Goal: Task Accomplishment & Management: Manage account settings

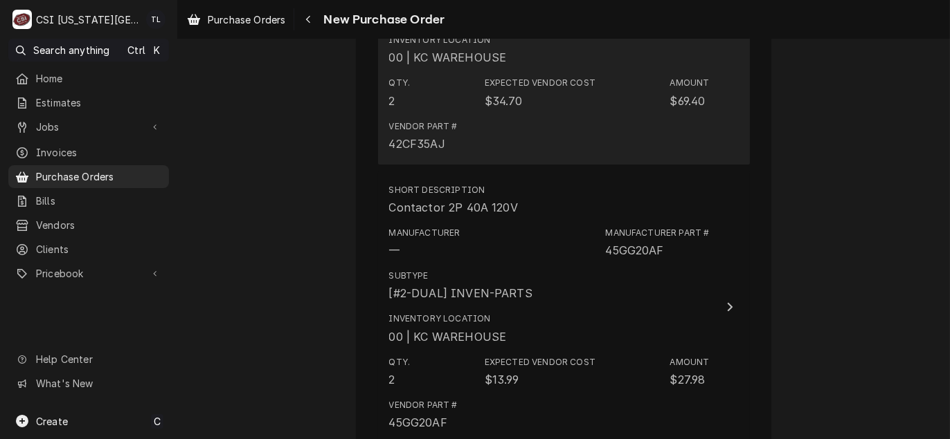
scroll to position [1107, 0]
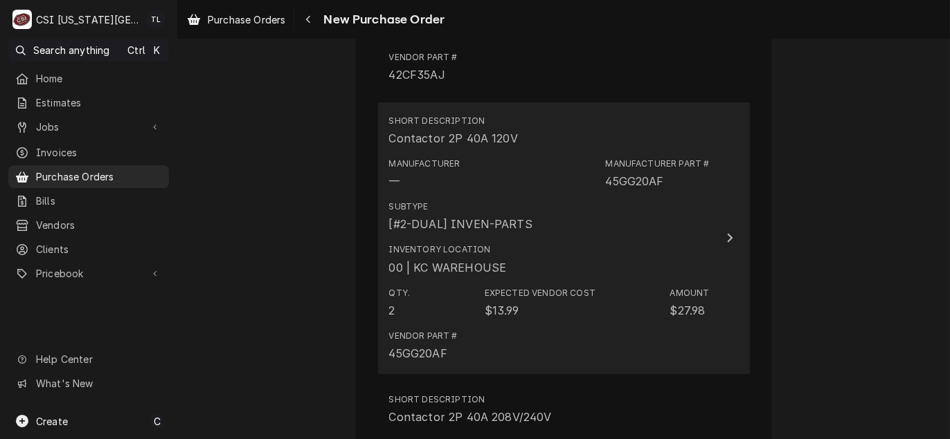
click at [712, 231] on button "Short Description Contactor 2P 40A 120V Manufacturer — Manufacturer Part # 45GG…" at bounding box center [564, 238] width 372 height 272
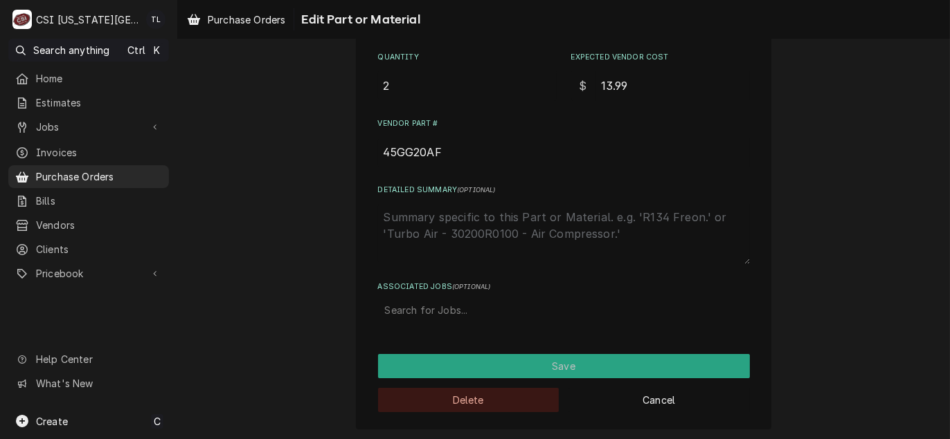
click at [469, 398] on button "Delete" at bounding box center [468, 400] width 181 height 24
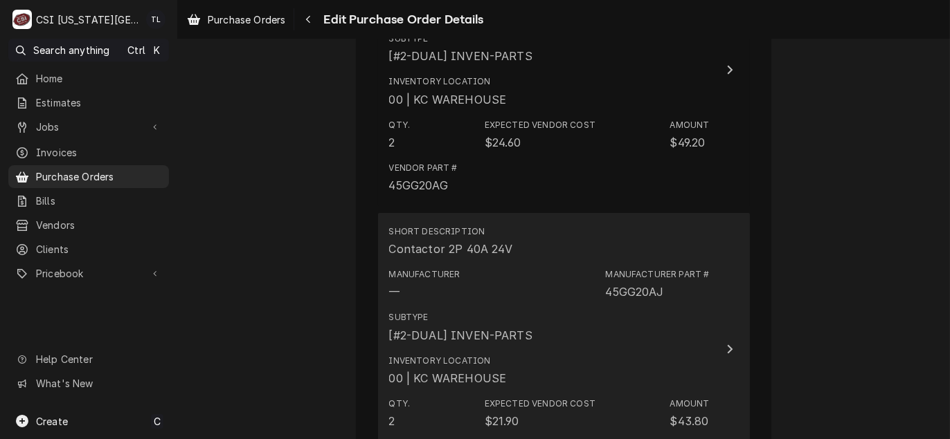
scroll to position [1244, 0]
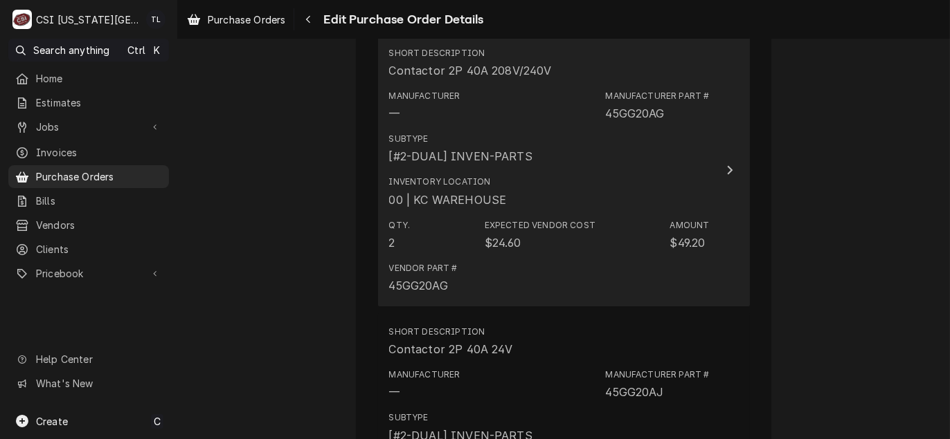
click at [583, 208] on div "Inventory Location 00 | KC WAREHOUSE" at bounding box center [549, 191] width 320 height 43
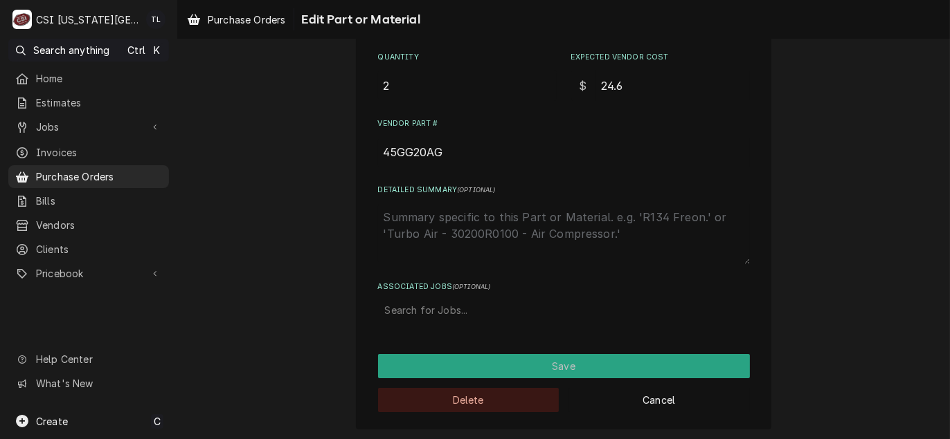
click at [471, 395] on button "Delete" at bounding box center [468, 400] width 181 height 24
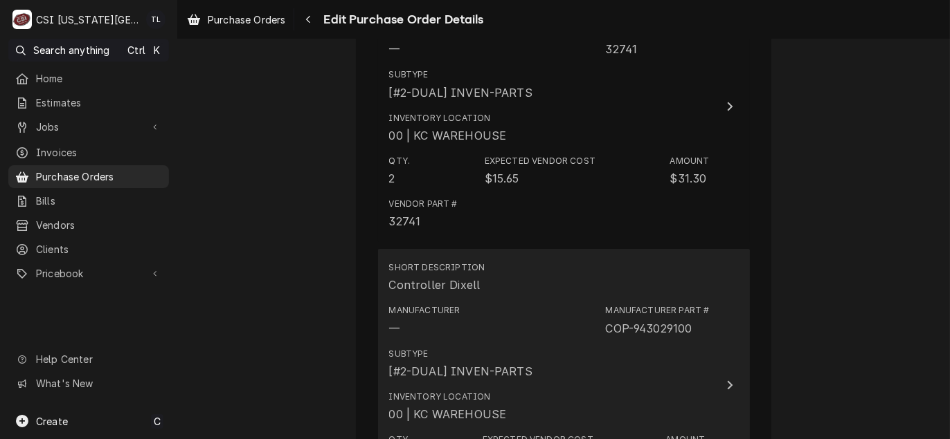
scroll to position [1867, 0]
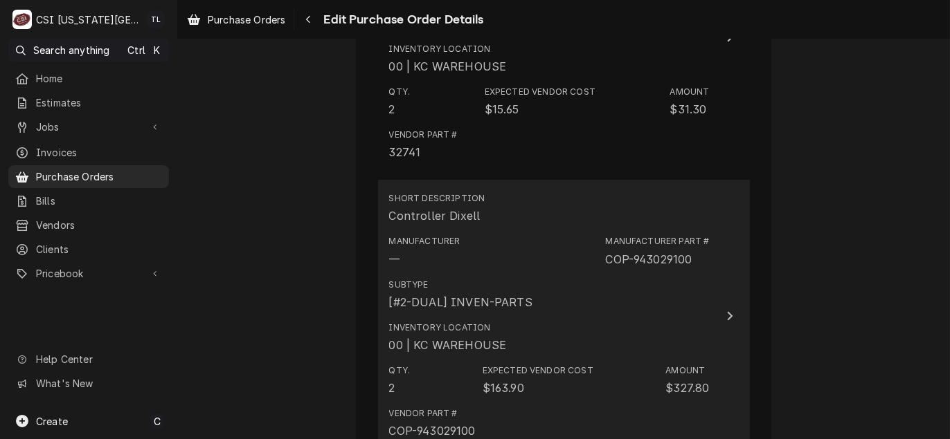
click at [532, 280] on div "Subtype [#2-DUAL] INVEN-PARTS" at bounding box center [549, 294] width 320 height 43
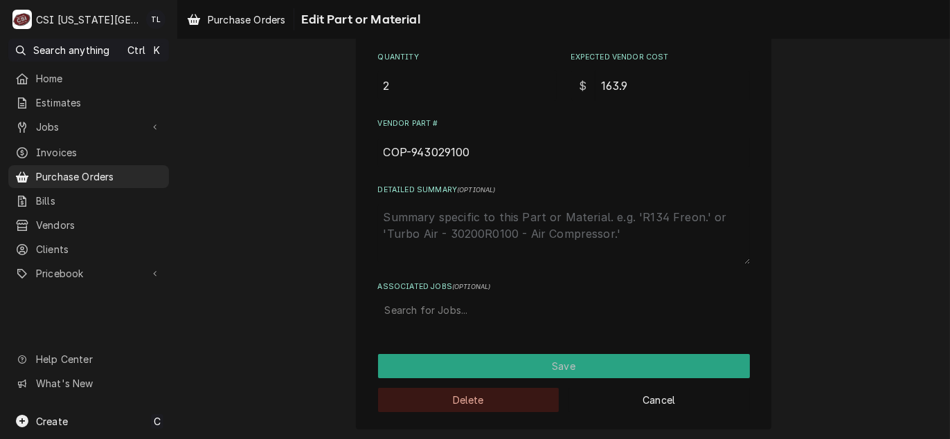
click at [467, 406] on button "Delete" at bounding box center [468, 400] width 181 height 24
type textarea "x"
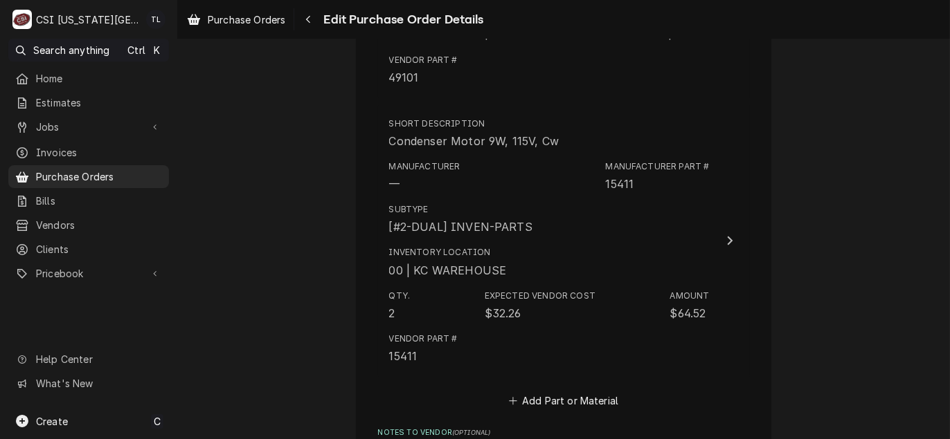
scroll to position [3309, 0]
